Goal: Task Accomplishment & Management: Manage account settings

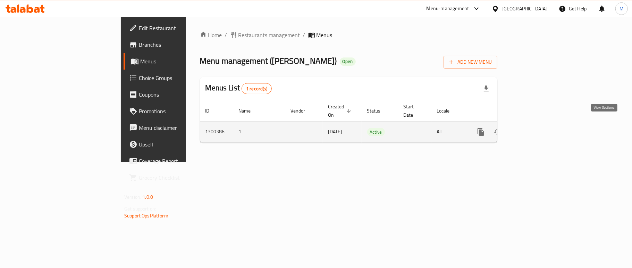
click at [535, 128] on icon "enhanced table" at bounding box center [531, 132] width 8 height 8
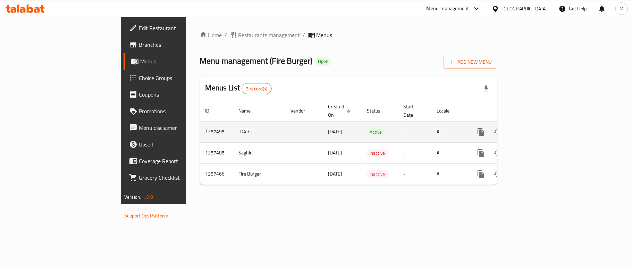
click at [539, 124] on link "enhanced table" at bounding box center [530, 132] width 17 height 17
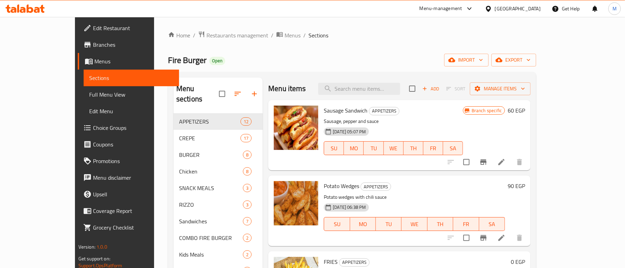
click at [353, 43] on div "Home / Restaurants management / Menus / Sections Fire Burger Open import export…" at bounding box center [352, 191] width 368 height 321
click at [378, 91] on input "search" at bounding box center [359, 89] width 82 height 12
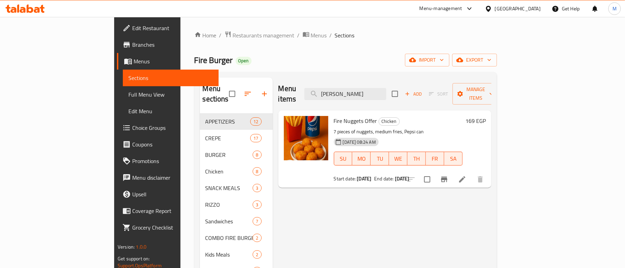
type input "فاير ناجتس"
click at [448, 176] on icon "Branch-specific-item" at bounding box center [444, 180] width 8 height 8
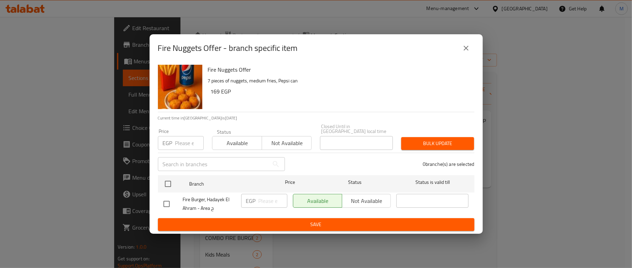
click at [465, 52] on icon "close" at bounding box center [466, 48] width 8 height 8
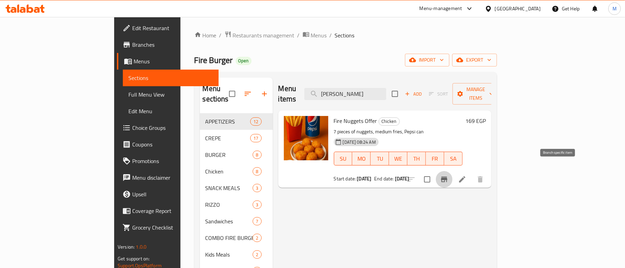
click at [448, 176] on icon "Branch-specific-item" at bounding box center [444, 180] width 8 height 8
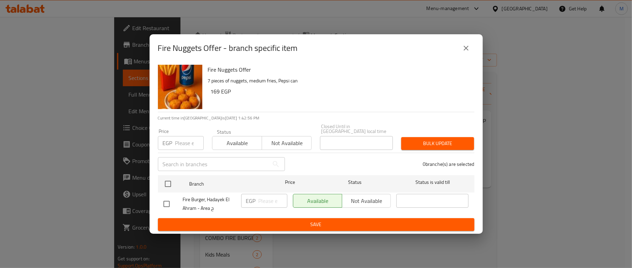
click at [469, 51] on icon "close" at bounding box center [466, 48] width 8 height 8
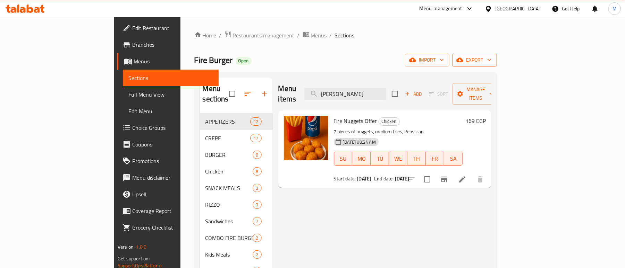
click at [491, 63] on span "export" at bounding box center [475, 60] width 34 height 9
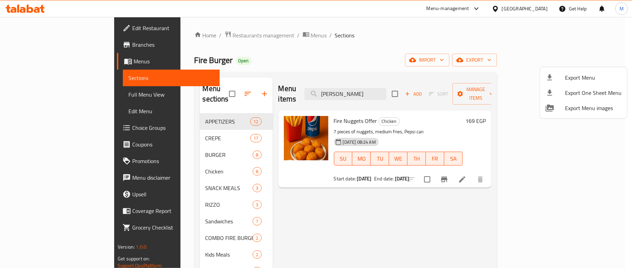
click at [559, 78] on div at bounding box center [554, 78] width 19 height 8
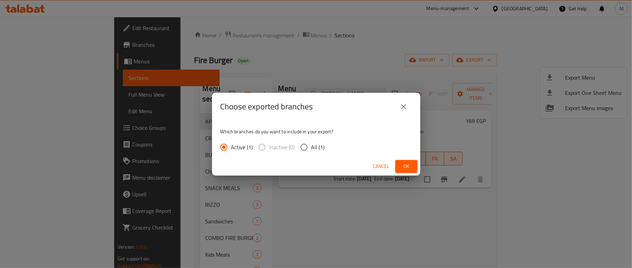
click at [298, 148] on input "All (1)" at bounding box center [304, 147] width 15 height 15
radio input "true"
click at [412, 165] on button "Ok" at bounding box center [406, 166] width 22 height 13
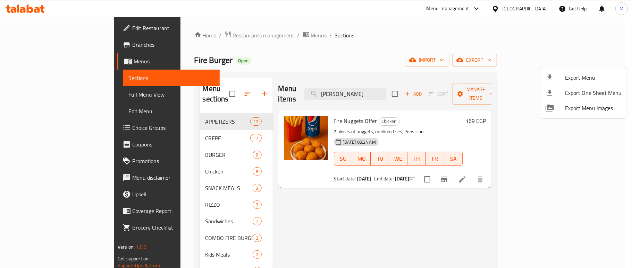
click at [319, 42] on div at bounding box center [316, 134] width 632 height 268
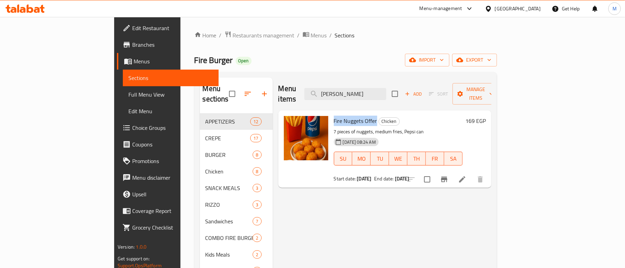
drag, startPoint x: 348, startPoint y: 112, endPoint x: 304, endPoint y: 109, distance: 44.2
click at [331, 113] on div "Fire Nuggets Offer Chicken 7 pieces of nuggets, medium fries, Pepsi can 20-07-2…" at bounding box center [398, 149] width 134 height 72
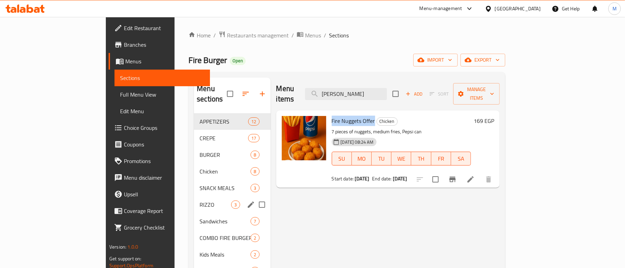
copy span "Fire Nuggets Offer"
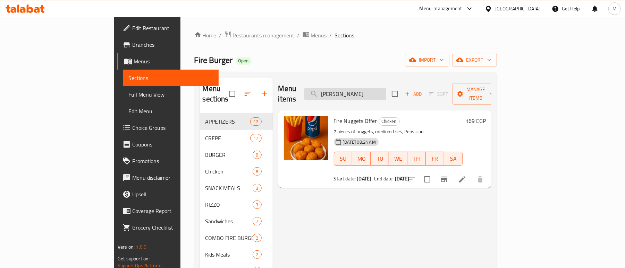
click at [386, 89] on input "فاير ناجتس" at bounding box center [345, 94] width 82 height 12
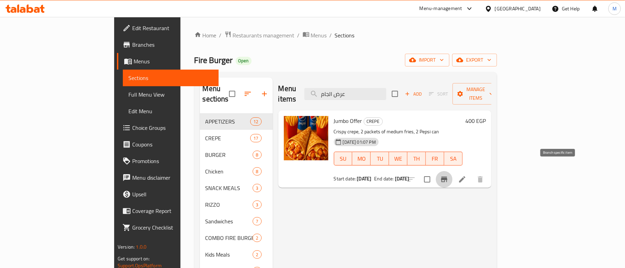
click at [448, 176] on icon "Branch-specific-item" at bounding box center [444, 180] width 8 height 8
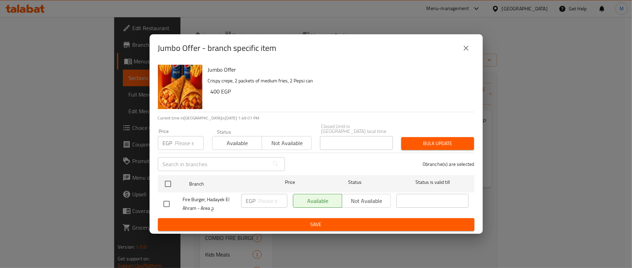
click at [464, 52] on icon "close" at bounding box center [466, 48] width 8 height 8
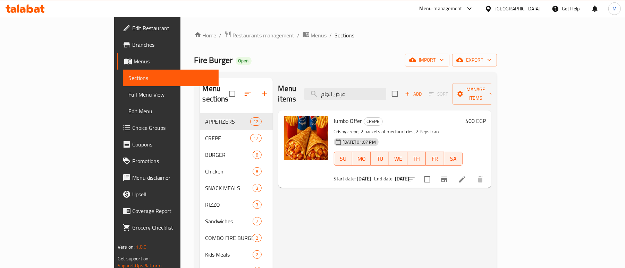
click at [334, 116] on span "Jumbo Offer" at bounding box center [348, 121] width 28 height 10
copy h6 "Jumbo Offer"
click at [386, 90] on input "عرض الجام" at bounding box center [345, 94] width 82 height 12
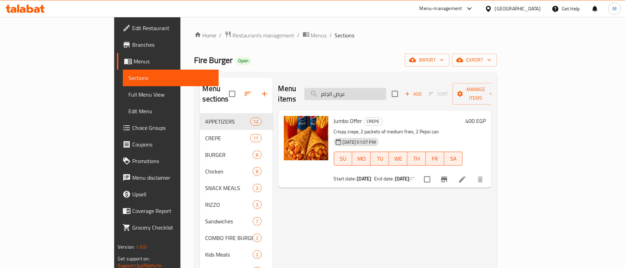
click at [386, 90] on input "عرض الجام" at bounding box center [345, 94] width 82 height 12
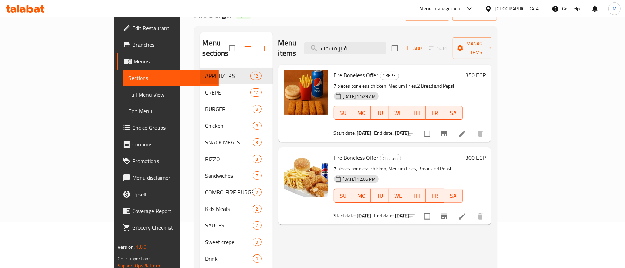
scroll to position [46, 0]
type input "فاير مسحب"
click at [452, 125] on button "Branch-specific-item" at bounding box center [444, 133] width 17 height 17
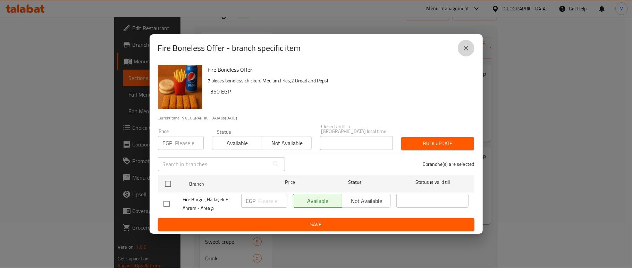
click at [467, 51] on icon "close" at bounding box center [465, 48] width 5 height 5
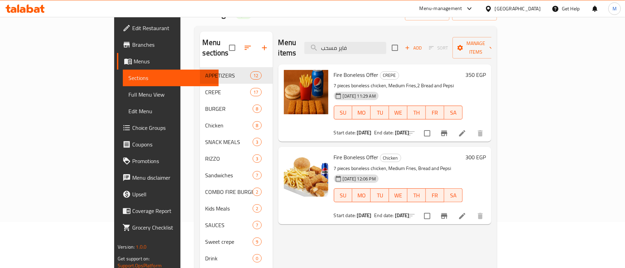
click at [342, 70] on span "Fire Boneless Offer" at bounding box center [356, 75] width 45 height 10
copy h6 "Fire Boneless Offer"
drag, startPoint x: 325, startPoint y: 27, endPoint x: 368, endPoint y: 34, distance: 43.5
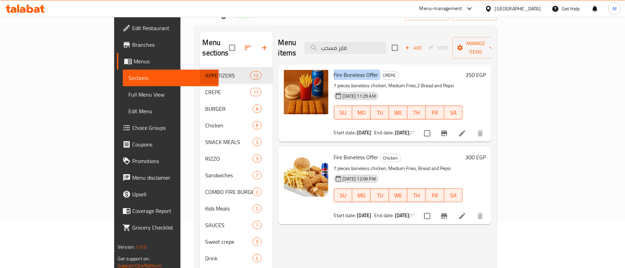
click at [325, 27] on div "Menu sections APPETIZERS 12 CREPE 17 BURGER 8 Chicken 8 SNACK MEALS 3 RIZZO 3 S…" at bounding box center [345, 166] width 302 height 280
click at [382, 42] on input "فاير مسحب" at bounding box center [345, 48] width 82 height 12
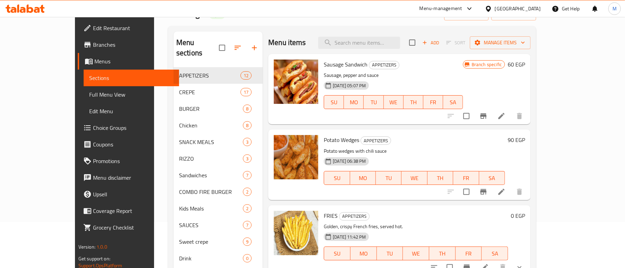
click at [291, 29] on div "Menu sections APPETIZERS 12 CREPE 17 BURGER 8 Chicken 8 SNACK MEALS 3 RIZZO 3 S…" at bounding box center [352, 166] width 368 height 280
click at [374, 43] on input "search" at bounding box center [359, 43] width 82 height 12
paste input "Fire Nuggets Offer"
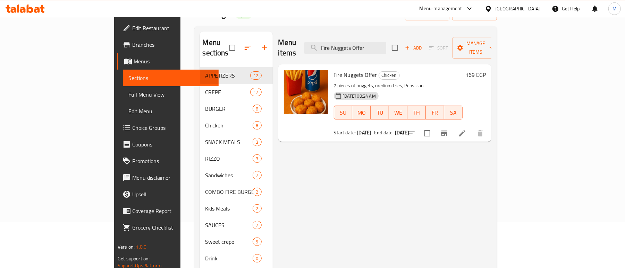
click at [448, 129] on icon "Branch-specific-item" at bounding box center [444, 133] width 8 height 8
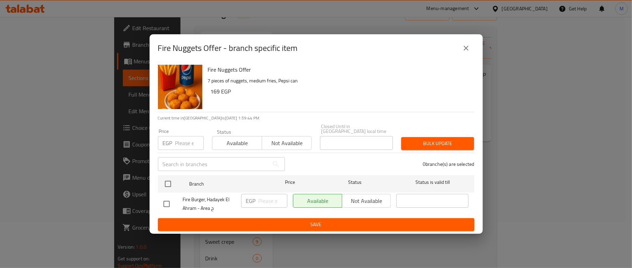
click at [465, 49] on icon "close" at bounding box center [466, 48] width 8 height 8
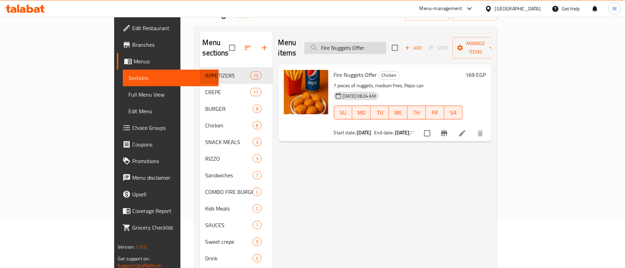
click at [386, 46] on input "Fire Nuggets Offer" at bounding box center [345, 48] width 82 height 12
click at [381, 42] on input "Fire Nuggets" at bounding box center [345, 48] width 82 height 12
paste input "Jumbo Offer"
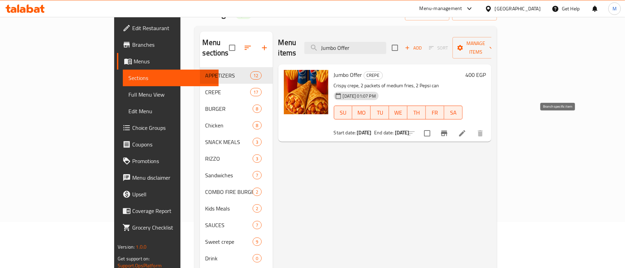
click at [447, 131] on icon "Branch-specific-item" at bounding box center [444, 134] width 6 height 6
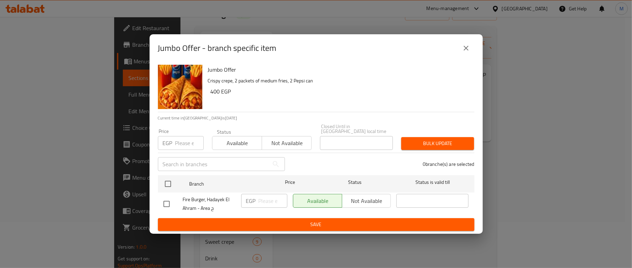
click at [465, 47] on icon "close" at bounding box center [466, 48] width 8 height 8
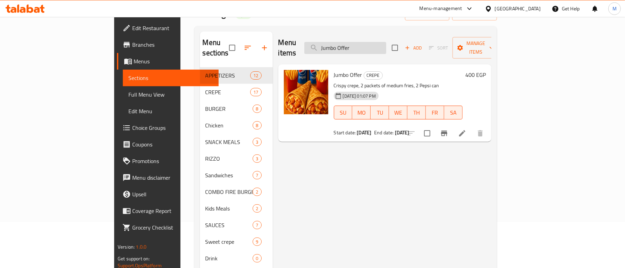
click at [385, 42] on input "Jumbo Offer" at bounding box center [345, 48] width 82 height 12
paste input "Fire Nuggets"
click at [383, 43] on input "Fire Nuggets Offer" at bounding box center [345, 48] width 82 height 12
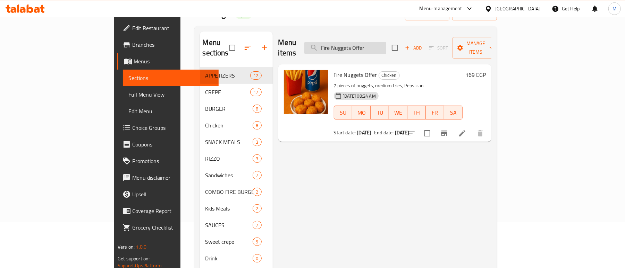
click at [383, 43] on input "Fire Nuggets Offer" at bounding box center [345, 48] width 82 height 12
paste input "Jumbo"
click at [383, 46] on input "Jumbo Offer" at bounding box center [345, 48] width 82 height 12
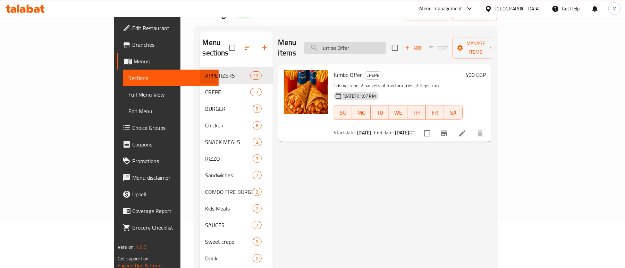
click at [383, 46] on input "Jumbo Offer" at bounding box center [345, 48] width 82 height 12
paste input "Fire Nuggets"
click at [386, 48] on input "Fire Nuggets Offer" at bounding box center [345, 48] width 82 height 12
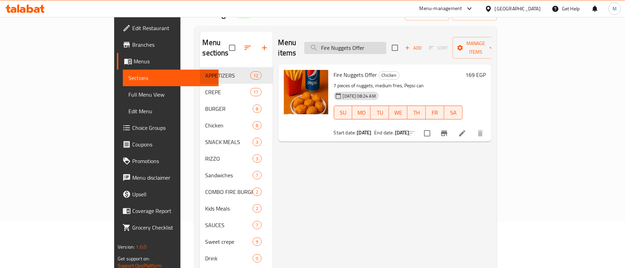
paste input "كباية بطاطس"
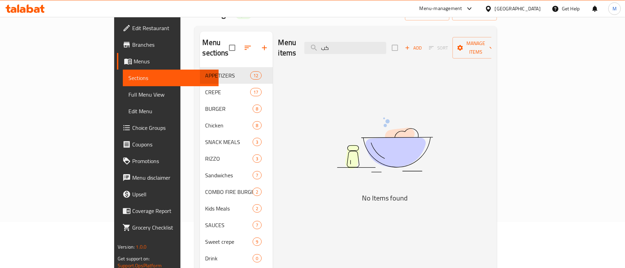
type input "ك"
type input "c"
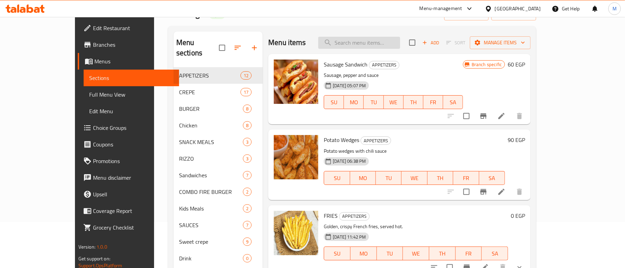
click at [391, 43] on input "search" at bounding box center [359, 43] width 82 height 12
paste input "Jumbo Offer"
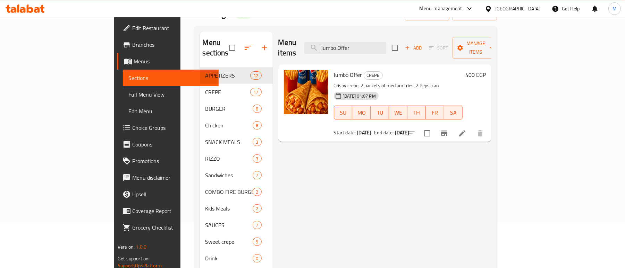
click at [401, 52] on div "Menu items Jumbo Offer Add Sort Manage items" at bounding box center [384, 48] width 213 height 33
click at [386, 43] on input "Jumbo Offer" at bounding box center [345, 48] width 82 height 12
paste input "Fire Boneless Offer"
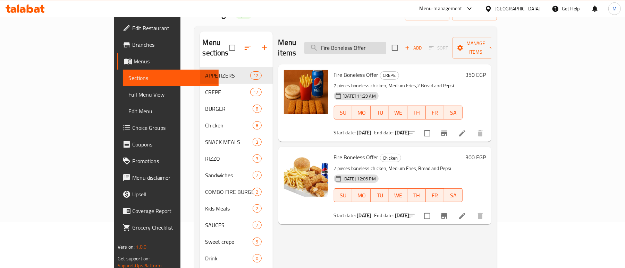
click at [386, 46] on input "Fire Boneless Offer" at bounding box center [345, 48] width 82 height 12
paste input "Jumbo"
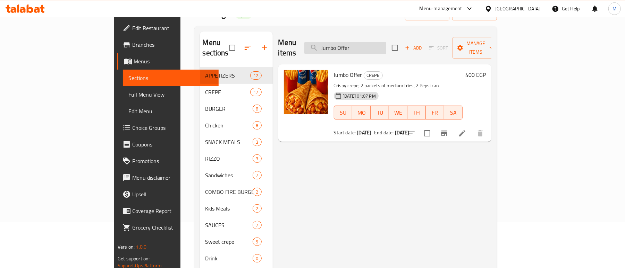
click at [364, 48] on input "Jumbo Offer" at bounding box center [345, 48] width 82 height 12
paste input "Fire Nuggets"
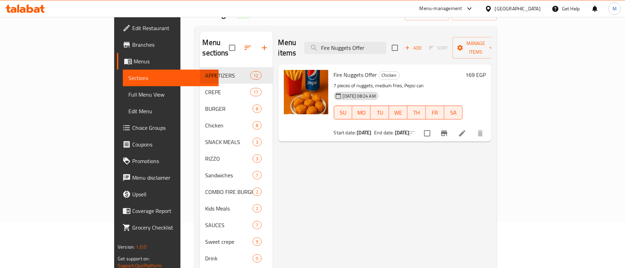
type input "Fire Nuggets Offer"
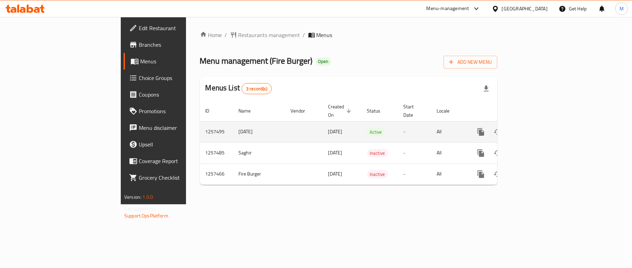
click at [535, 128] on icon "enhanced table" at bounding box center [531, 132] width 8 height 8
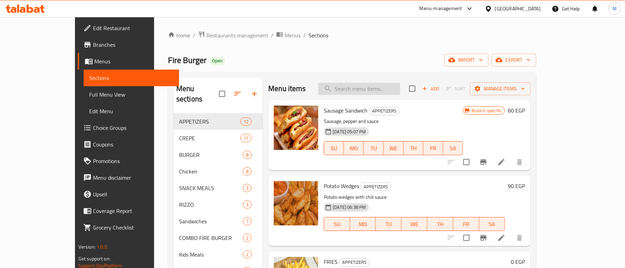
click at [377, 88] on input "search" at bounding box center [359, 89] width 82 height 12
paste input "Fire Nuggets Offer"
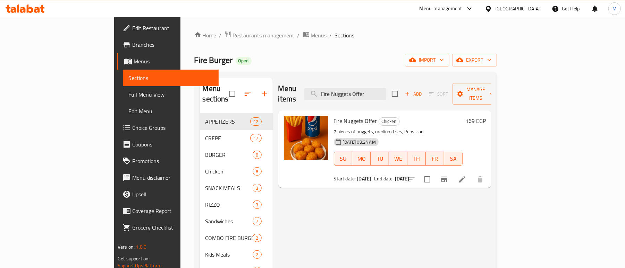
click at [369, 128] on p "7 pieces of nuggets, medium fries, Pepsi can" at bounding box center [398, 132] width 129 height 9
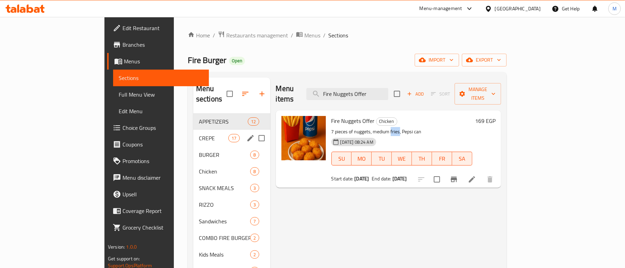
copy p "fries"
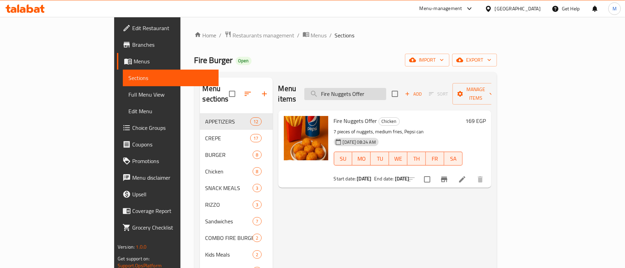
click at [386, 90] on input "Fire Nuggets Offer" at bounding box center [345, 94] width 82 height 12
paste input "مسحب"
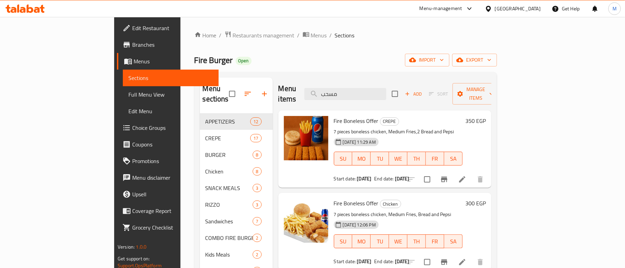
type input "مسحب"
click at [334, 128] on p "7 pieces boneless chicken, Medium Fries,2 Bread and Pepsi" at bounding box center [398, 132] width 129 height 9
copy p "boneless"
click at [233, 37] on span "Restaurants management" at bounding box center [264, 35] width 62 height 8
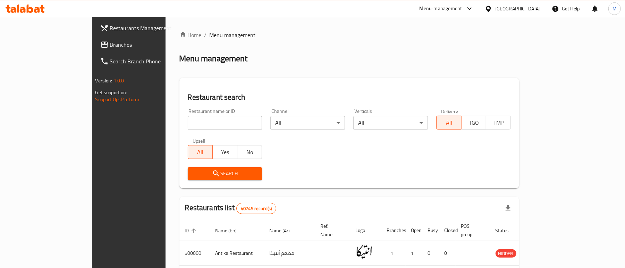
click at [110, 44] on span "Branches" at bounding box center [150, 45] width 81 height 8
